Goal: Communication & Community: Ask a question

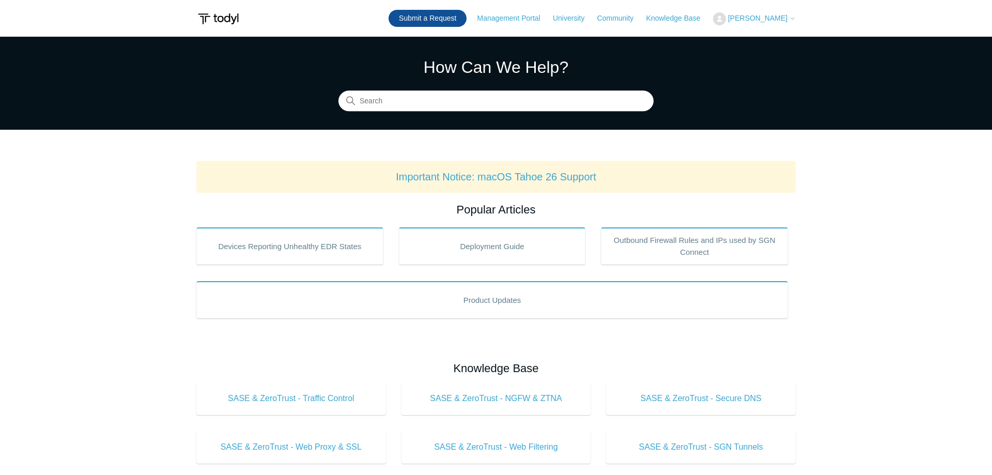
click at [444, 17] on link "Submit a Request" at bounding box center [427, 18] width 78 height 17
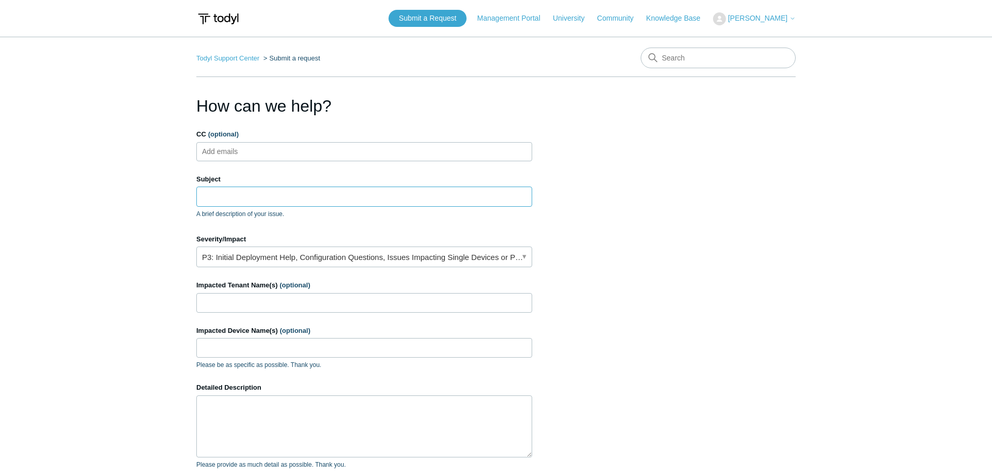
click at [258, 201] on input "Subject" at bounding box center [364, 196] width 336 height 20
paste input "can't remote into a machine with the SGN agent installed"
click at [204, 197] on input "can't remote into a machine with the SGN agent installed" at bounding box center [364, 196] width 336 height 20
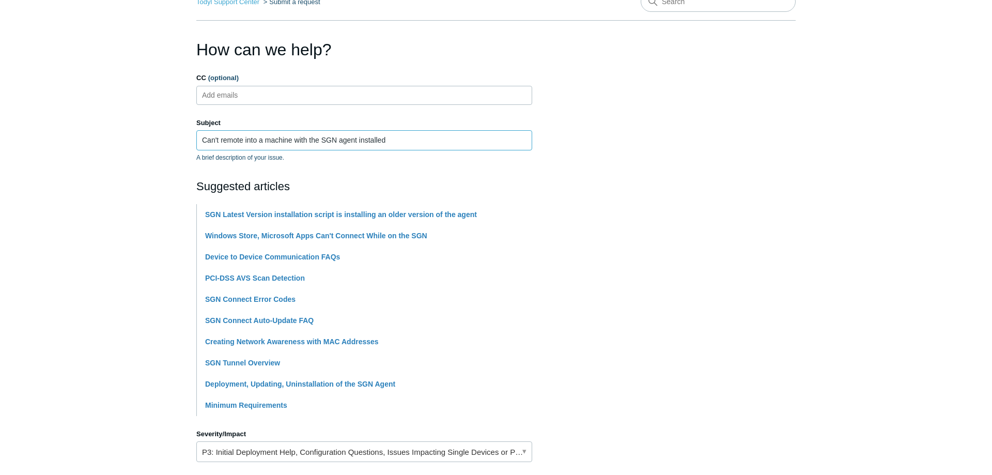
scroll to position [369, 0]
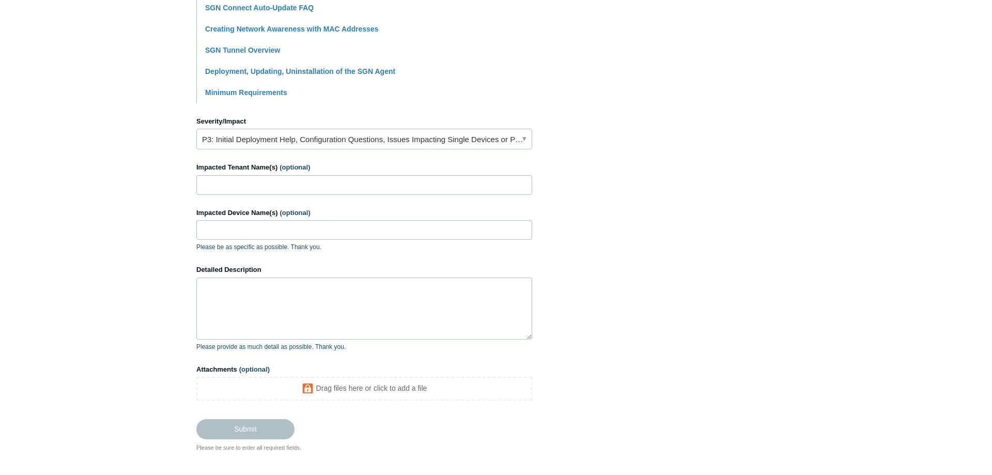
type input "Can't remote into a machine with the SGN agent installed"
drag, startPoint x: 271, startPoint y: 287, endPoint x: 267, endPoint y: 290, distance: 5.5
click at [268, 289] on textarea "Detailed Description" at bounding box center [364, 308] width 336 height 62
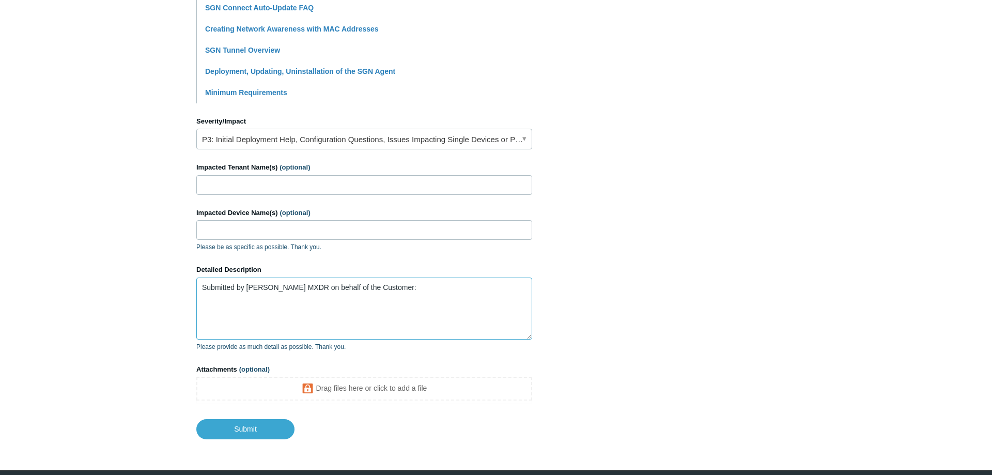
click at [313, 312] on textarea "Submitted by [PERSON_NAME] MXDR on behalf of the Customer:" at bounding box center [364, 308] width 336 height 62
paste textarea "Team - we have an issue where we can't remote into a machine with the SGN agent…"
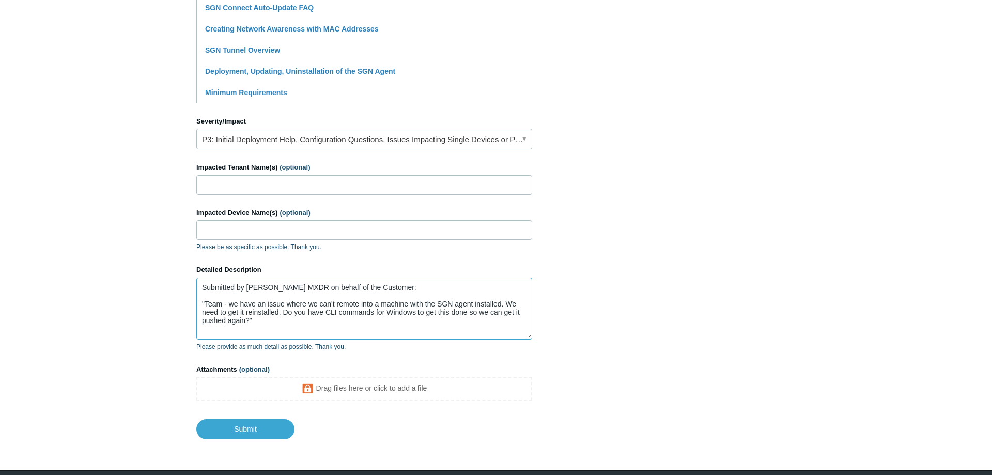
scroll to position [316, 0]
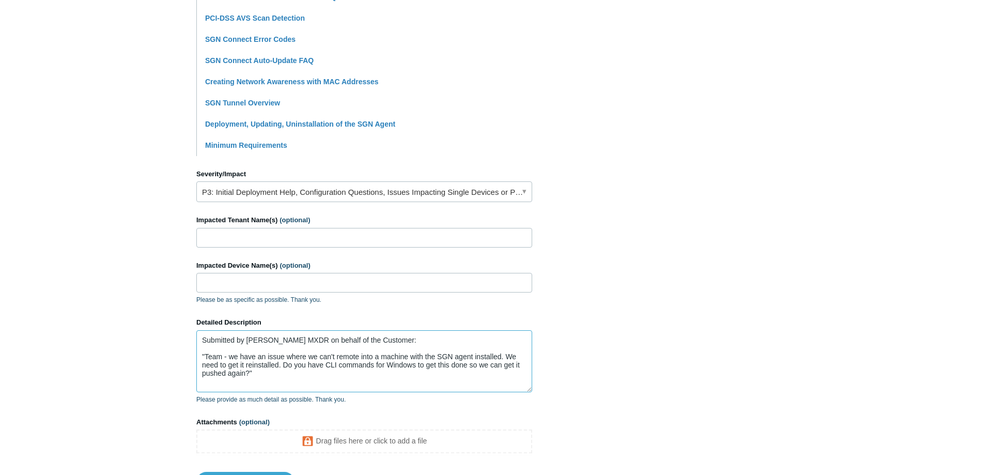
type textarea "Submitted by Todyl MXDR on behalf of the Customer: "Team - we have an issue whe…"
click at [291, 191] on link "P3: Initial Deployment Help, Configuration Questions, Issues Impacting Single D…" at bounding box center [364, 191] width 336 height 21
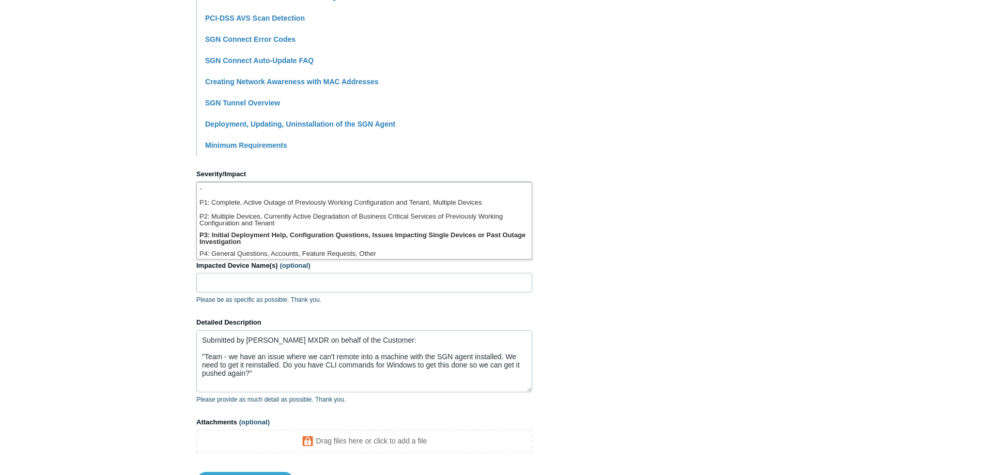
click at [291, 191] on li "-" at bounding box center [364, 189] width 335 height 14
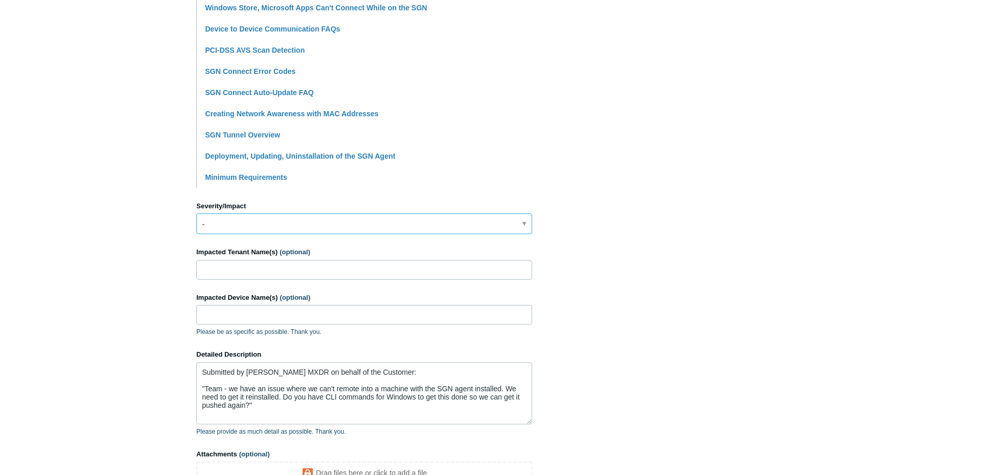
scroll to position [248, 0]
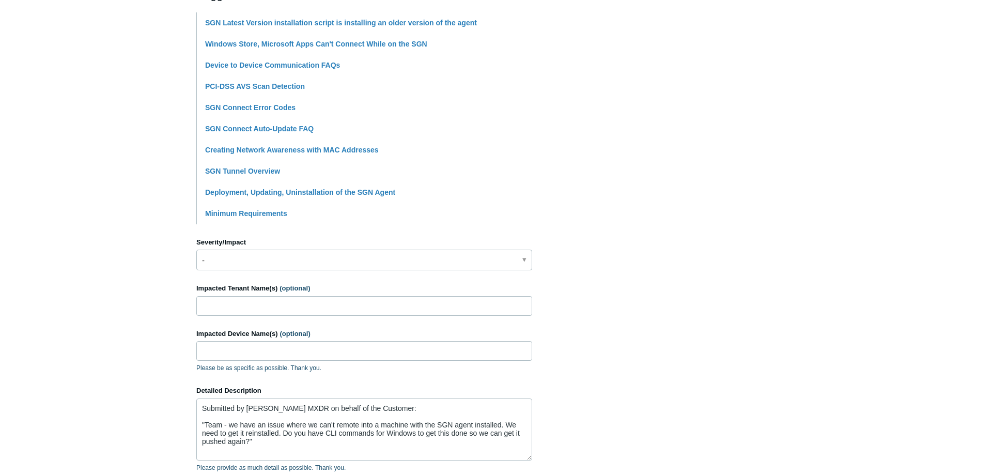
click at [302, 248] on div "Severity/Impact -" at bounding box center [364, 254] width 336 height 34
click at [291, 259] on link "-" at bounding box center [364, 260] width 336 height 21
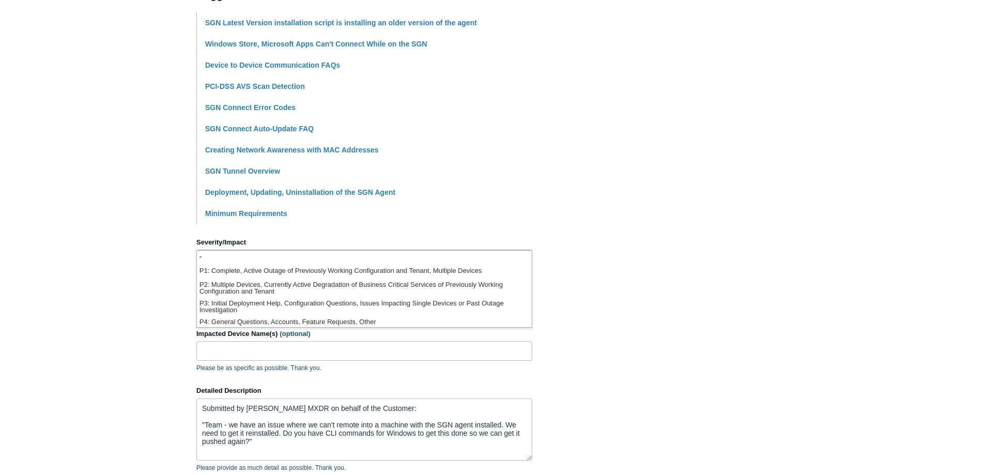
click at [609, 280] on section "How can we help? CC (optional) Add emails Subject Can't remote into a machine w…" at bounding box center [495, 203] width 599 height 714
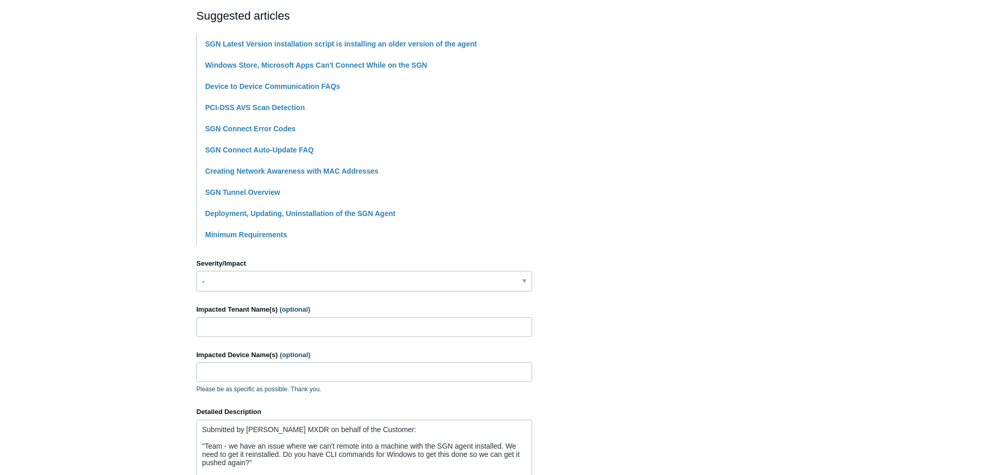
scroll to position [195, 0]
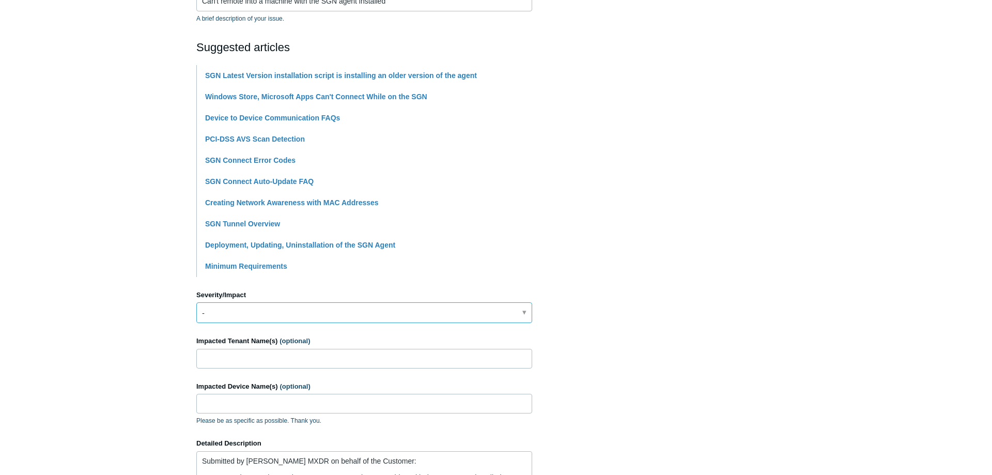
click at [233, 308] on link "-" at bounding box center [364, 312] width 336 height 21
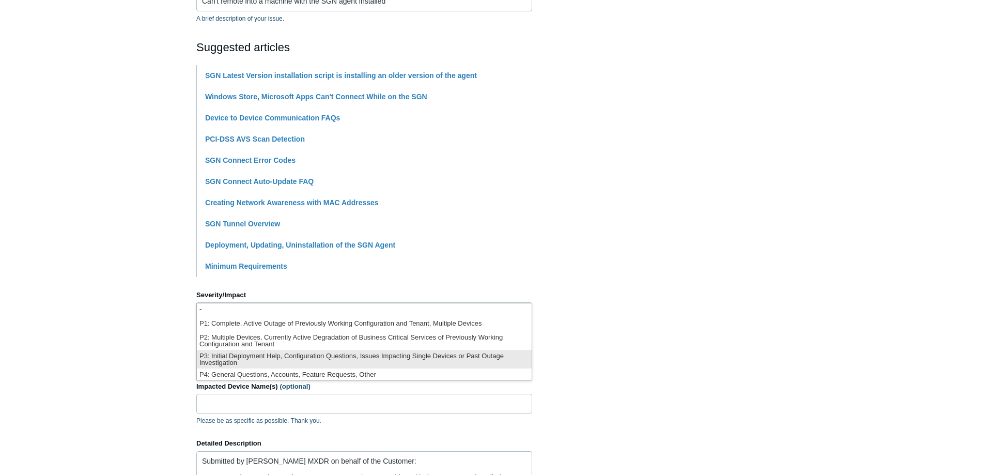
click at [220, 354] on li "P3: Initial Deployment Help, Configuration Questions, Issues Impacting Single D…" at bounding box center [364, 359] width 335 height 19
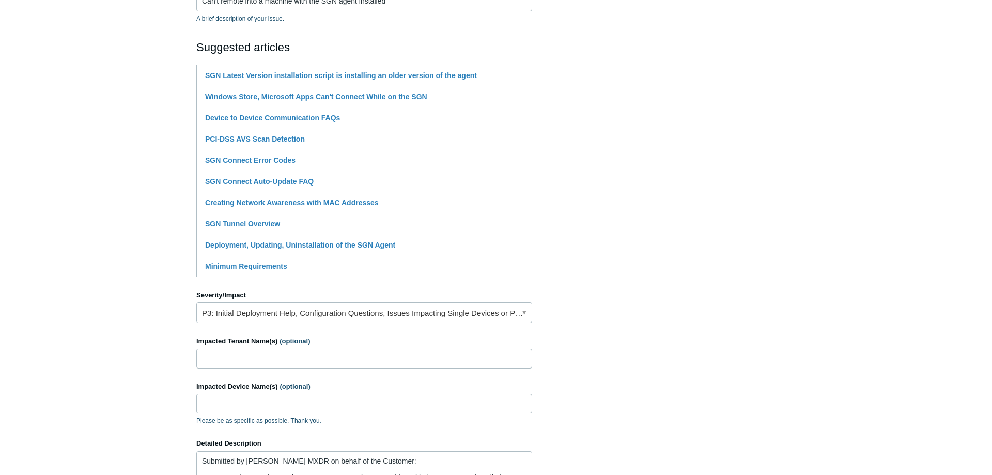
click at [130, 321] on main "Todyl Support Center Submit a request How can we help? CC (optional) Add emails…" at bounding box center [496, 226] width 992 height 771
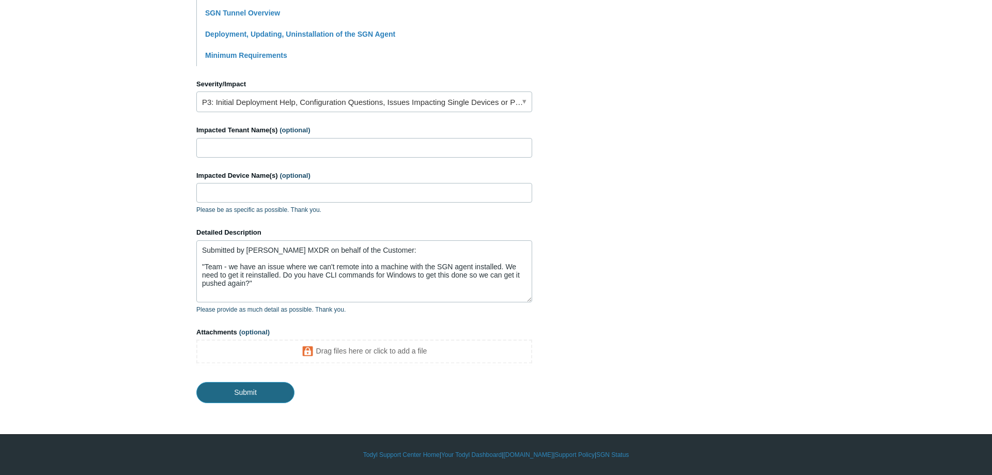
click at [246, 399] on input "Submit" at bounding box center [245, 392] width 98 height 21
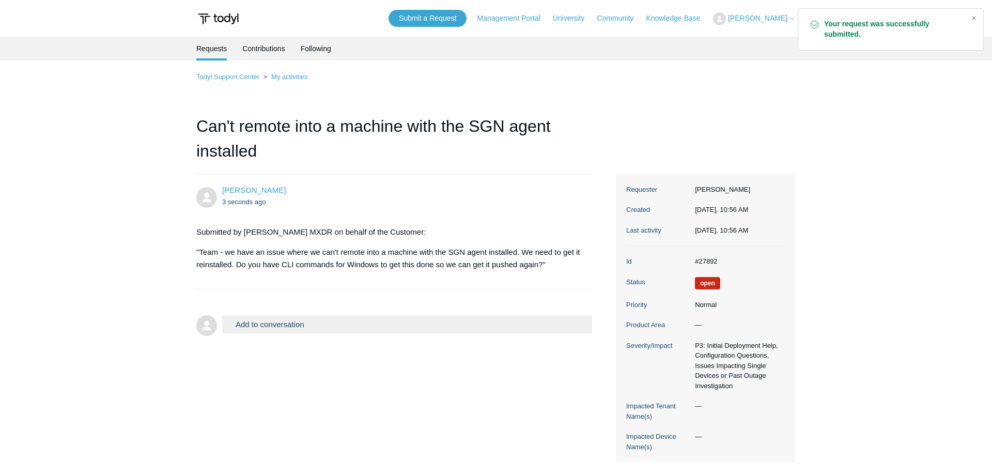
click at [974, 22] on div "Close" at bounding box center [974, 18] width 14 height 14
